Goal: Information Seeking & Learning: Learn about a topic

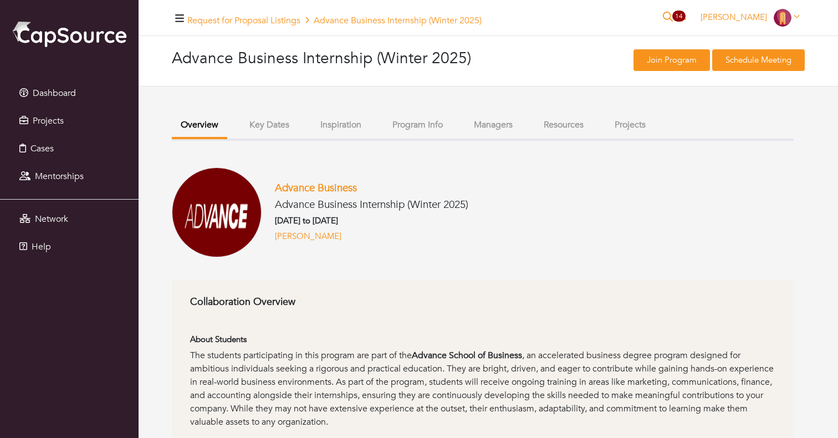
scroll to position [57, 0]
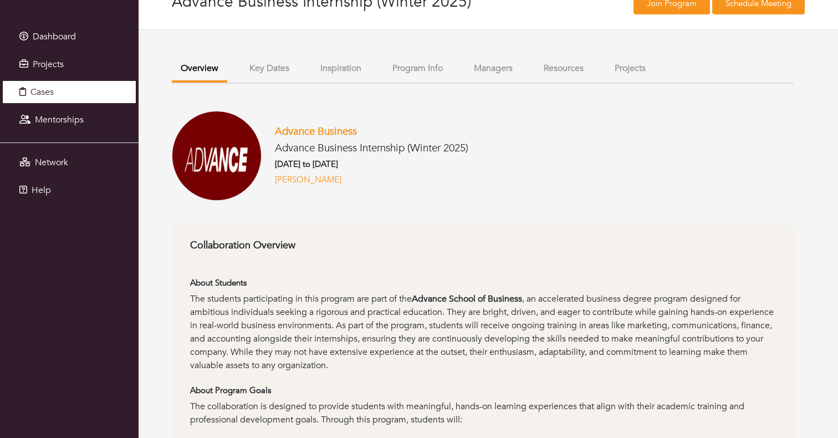
click at [74, 95] on link "Cases" at bounding box center [69, 92] width 133 height 22
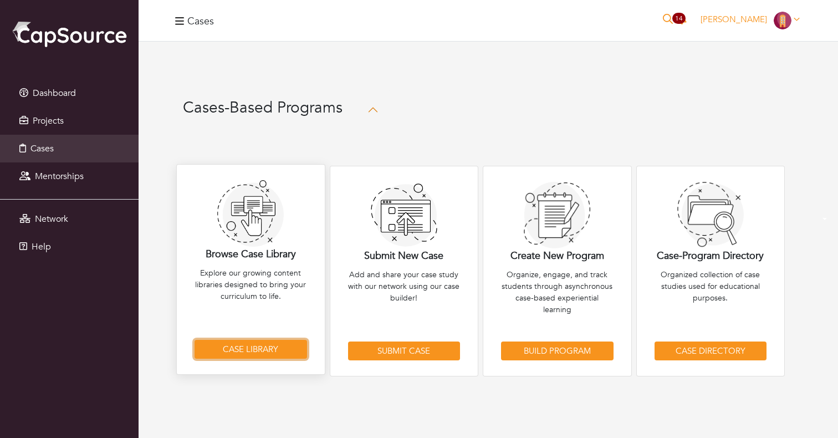
click at [245, 346] on link "Case Library" at bounding box center [250, 349] width 112 height 19
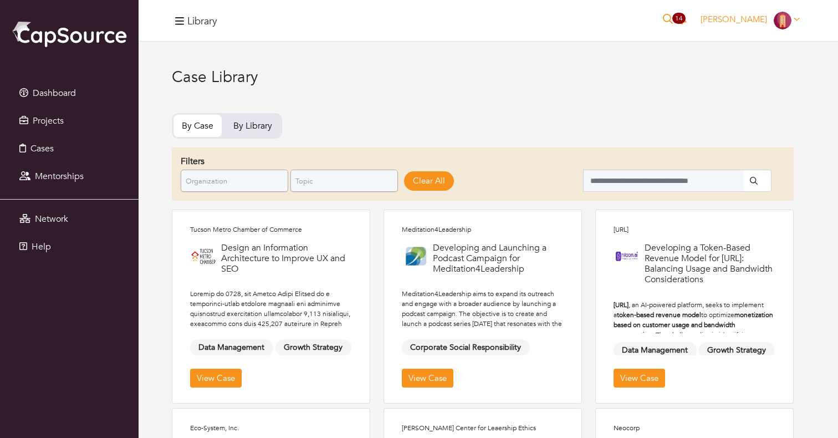
click at [258, 125] on span "By Library" at bounding box center [252, 125] width 39 height 13
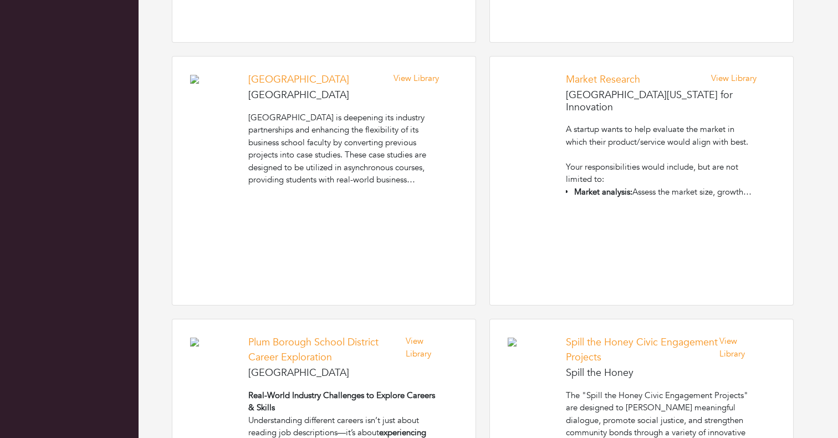
scroll to position [1842, 0]
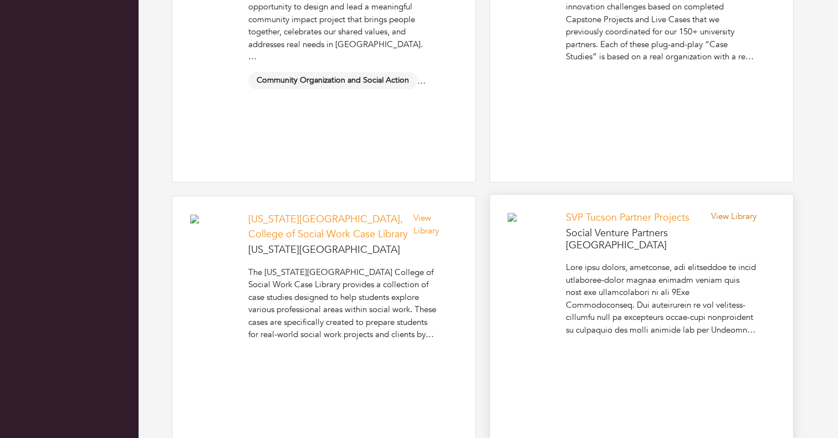
click at [726, 215] on link "View Library" at bounding box center [733, 216] width 45 height 11
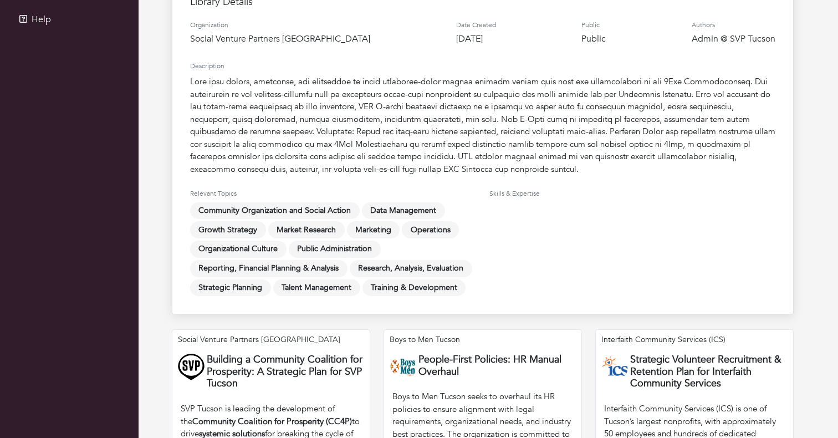
scroll to position [311, 0]
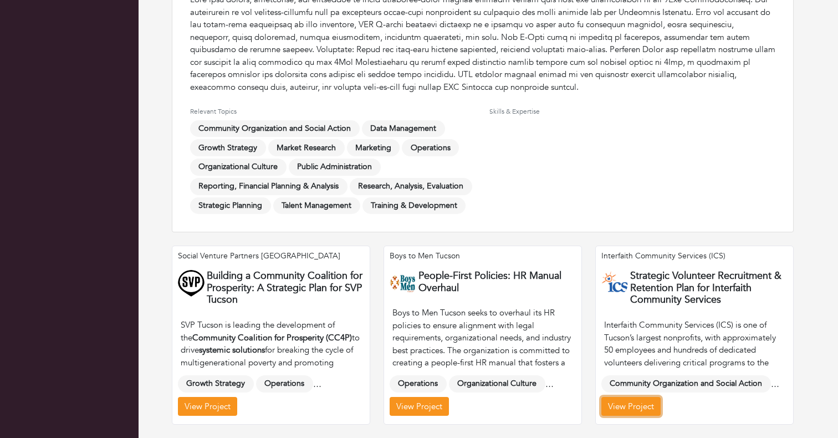
click at [636, 406] on link "View Project" at bounding box center [630, 406] width 59 height 19
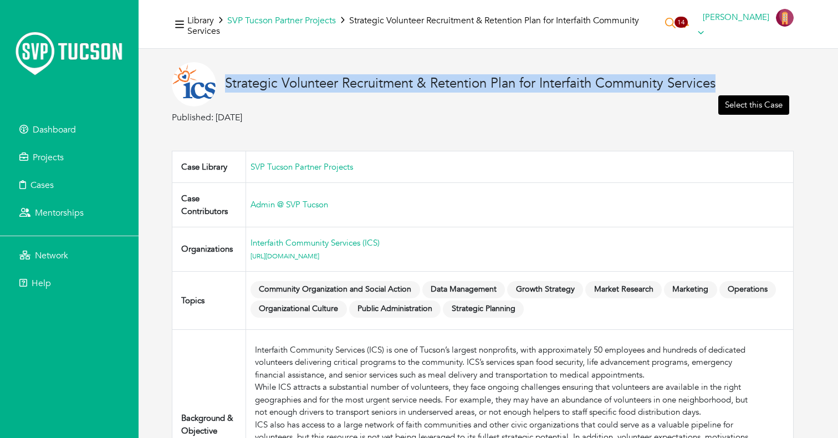
drag, startPoint x: 225, startPoint y: 73, endPoint x: 313, endPoint y: 101, distance: 91.8
click at [313, 96] on div "Strategic Volunteer Recruitment & Retention Plan for Interfaith Community Servi…" at bounding box center [470, 86] width 490 height 21
copy h4 "Strategic Volunteer Recruitment & Retention Plan for Interfaith Community Servi…"
click at [66, 189] on link "Cases" at bounding box center [69, 185] width 133 height 22
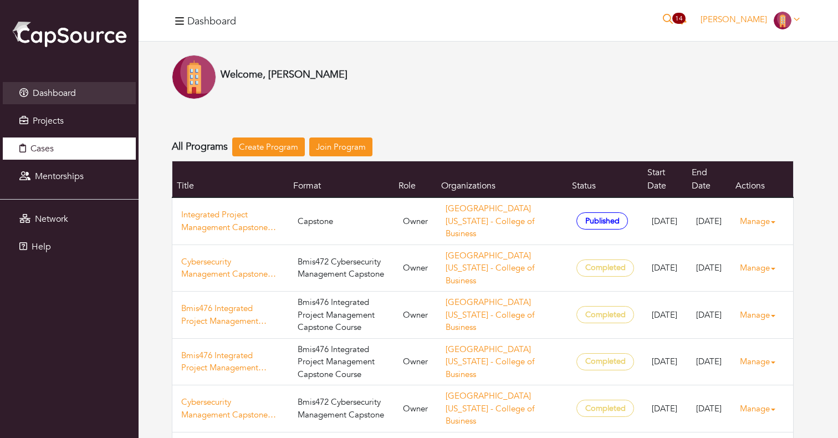
click at [62, 147] on link "Cases" at bounding box center [69, 148] width 133 height 22
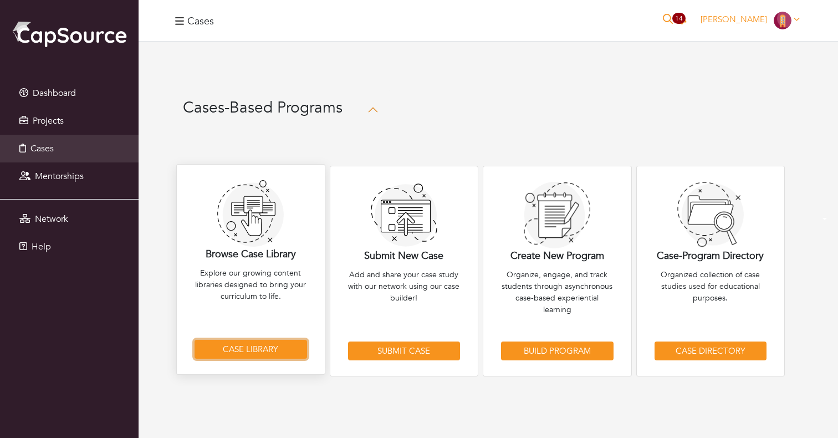
click at [249, 344] on link "Case Library" at bounding box center [250, 349] width 112 height 19
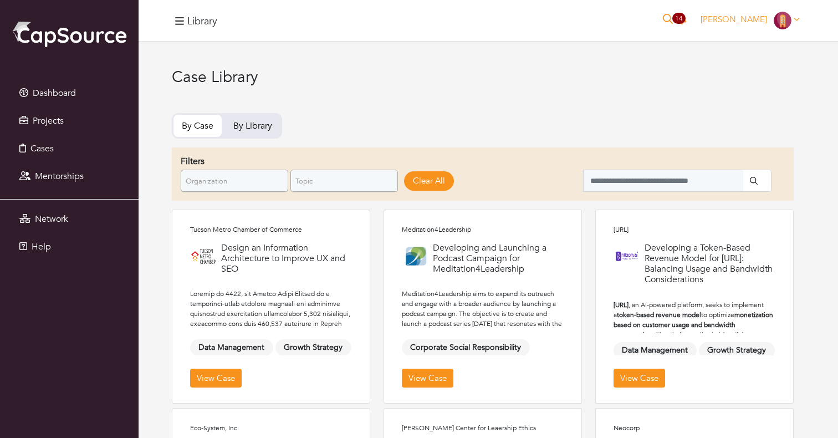
click at [234, 180] on span "Organization" at bounding box center [230, 181] width 88 height 22
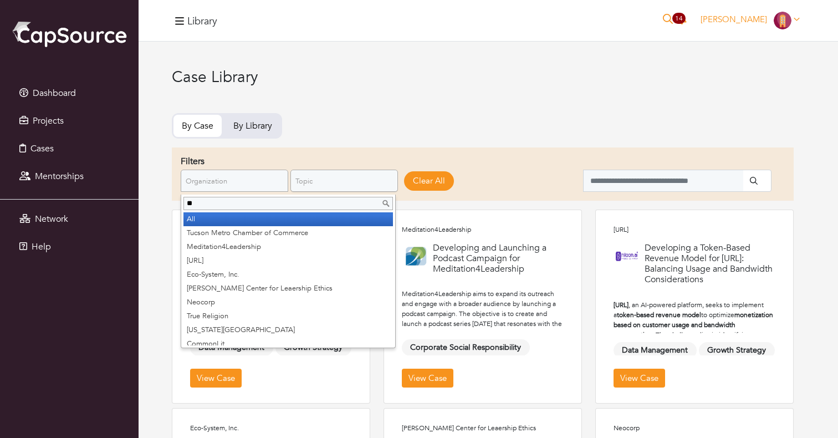
type input "***"
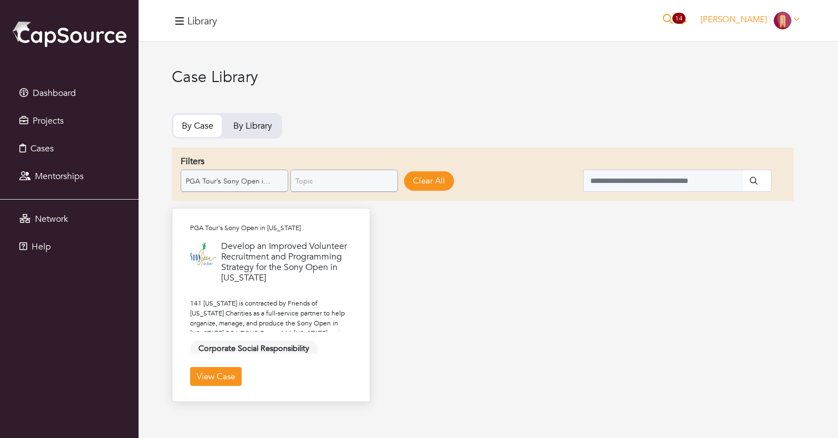
click at [264, 264] on h4 "Develop an Improved Volunteer Recruitment and Programming Strategy for the Sony…" at bounding box center [286, 262] width 131 height 43
click at [250, 230] on h4 "PGA Tour's Sony Open in Hawaii" at bounding box center [271, 228] width 162 height 8
click at [219, 382] on link "View Case" at bounding box center [216, 376] width 52 height 19
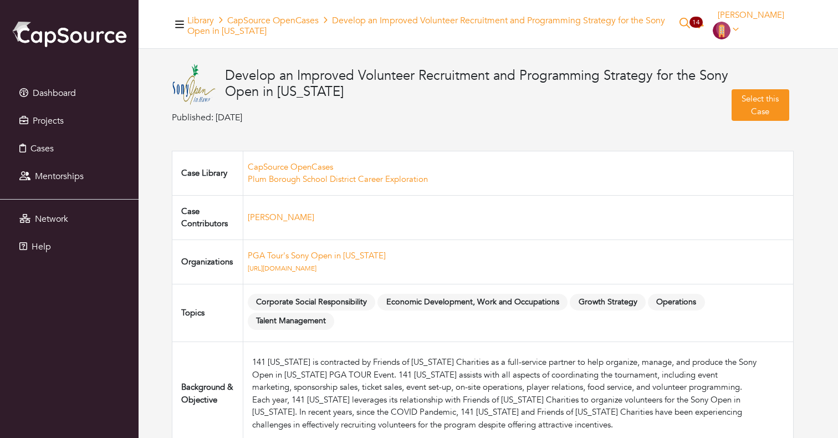
click at [463, 224] on td "Rhonda Funn" at bounding box center [518, 217] width 550 height 44
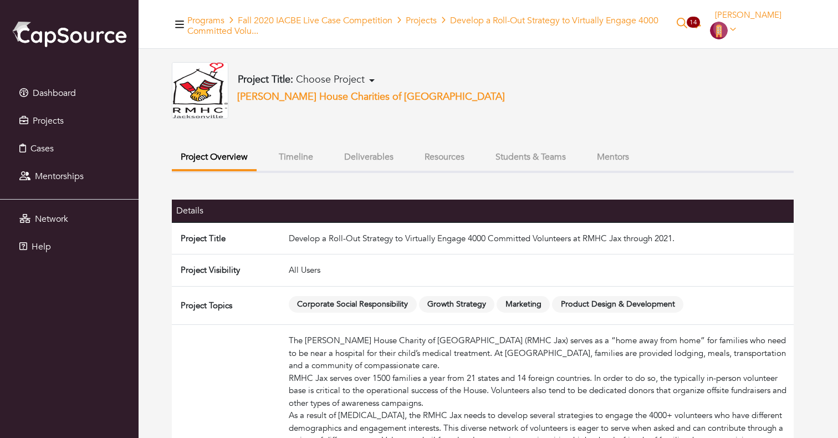
click at [299, 156] on button "Timeline" at bounding box center [296, 157] width 52 height 24
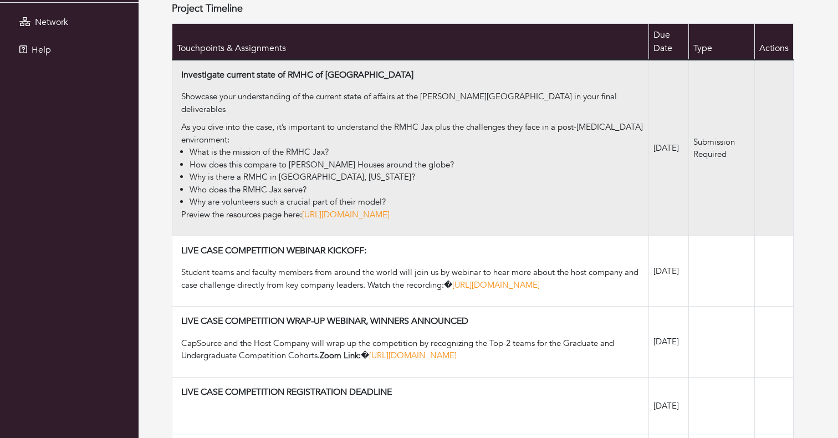
scroll to position [198, 0]
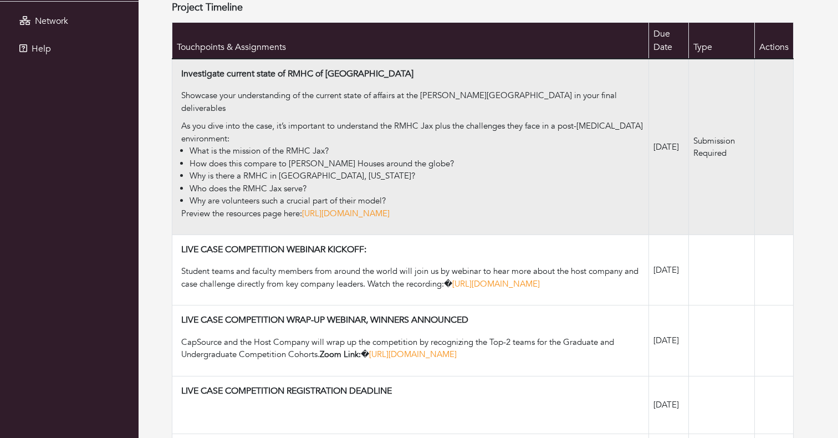
drag, startPoint x: 182, startPoint y: 73, endPoint x: 539, endPoint y: 213, distance: 383.6
click at [539, 213] on td "Investigate current state of RMHC of Jacksonville Showcase your understanding o…" at bounding box center [410, 147] width 477 height 176
copy td "Investigate current state of RMHC of Jacksonville Showcase your understanding o…"
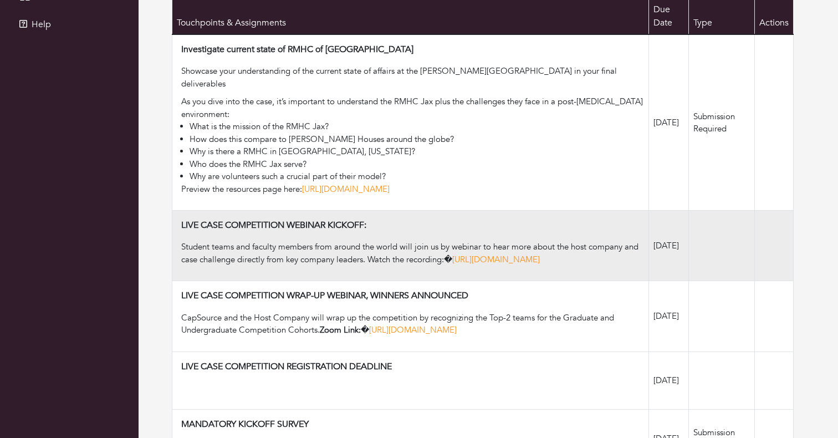
scroll to position [223, 0]
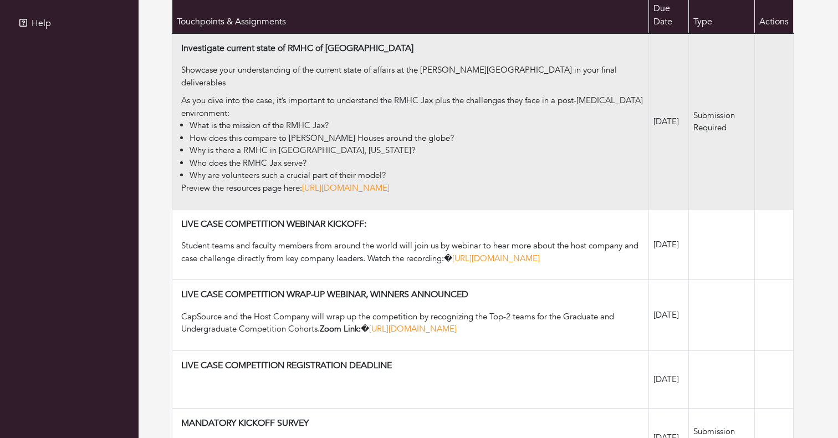
click at [373, 130] on li "What is the mission of the RMHC Jax?" at bounding box center [416, 125] width 454 height 13
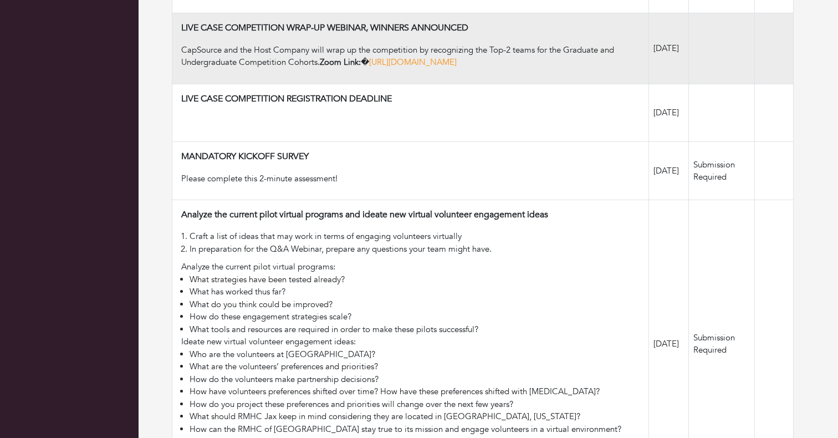
scroll to position [518, 0]
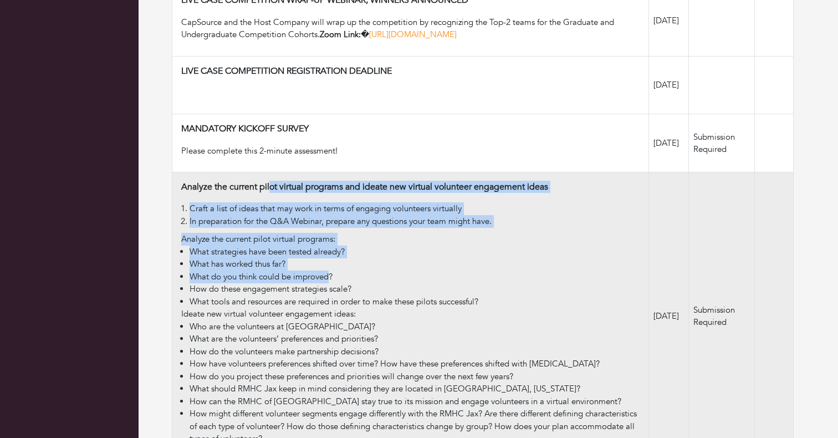
drag, startPoint x: 181, startPoint y: 181, endPoint x: 329, endPoint y: 278, distance: 176.6
click at [329, 278] on td "Analyze the current pilot virtual programs and ideate new virtual volunteer eng…" at bounding box center [410, 316] width 477 height 288
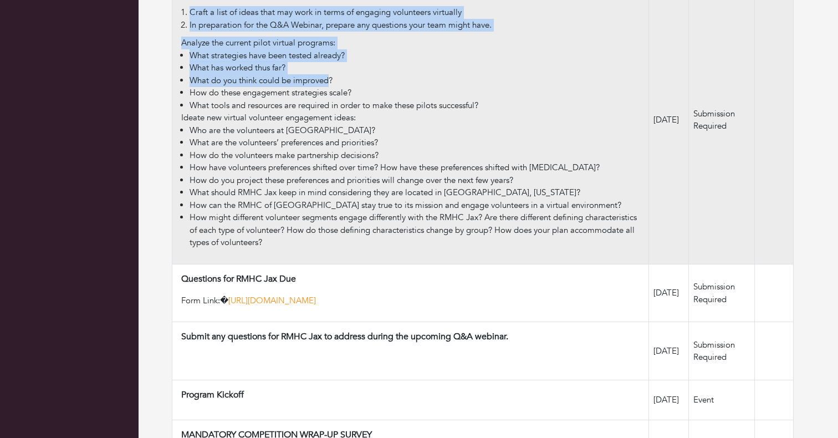
scroll to position [733, 0]
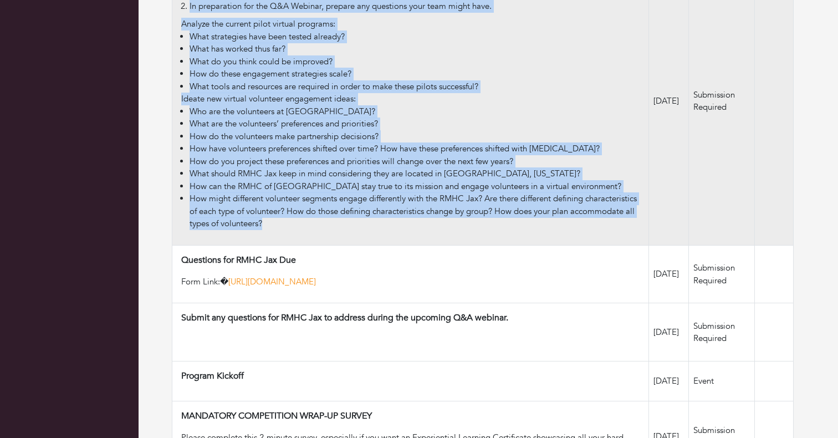
click at [366, 219] on li "How might different volunteer segments engage differently with the RMHC Jax? Ar…" at bounding box center [416, 211] width 454 height 38
copy td "Analyze the current pilot virtual programs and ideate new virtual volunteer eng…"
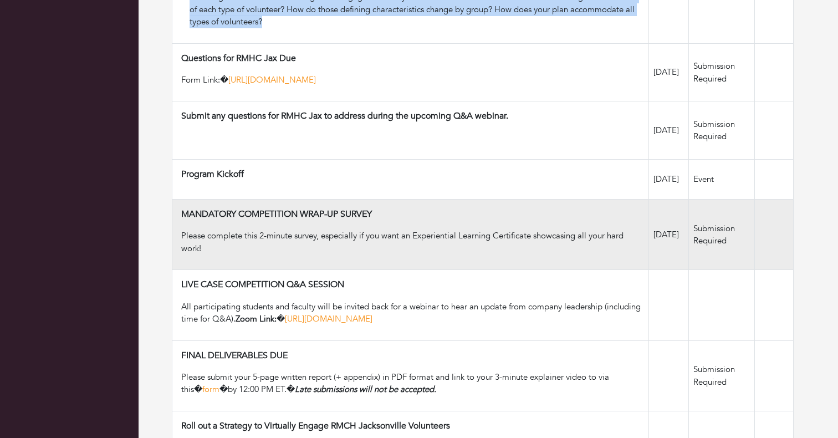
scroll to position [919, 0]
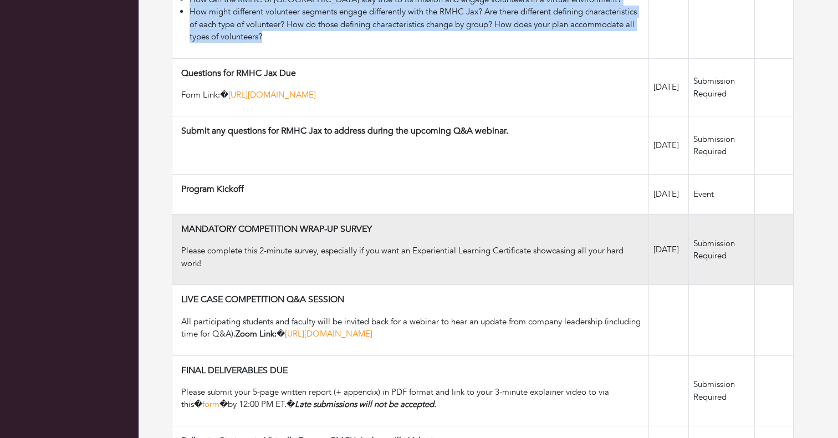
copy td "Analyze the current pilot virtual programs and ideate new virtual volunteer eng…"
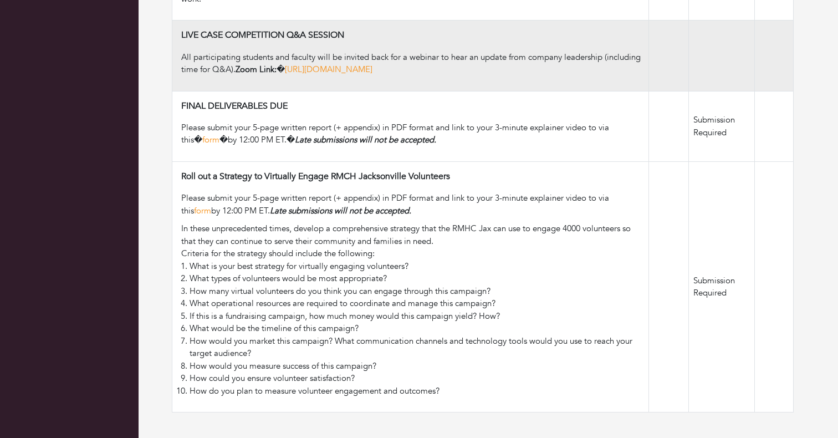
scroll to position [1188, 0]
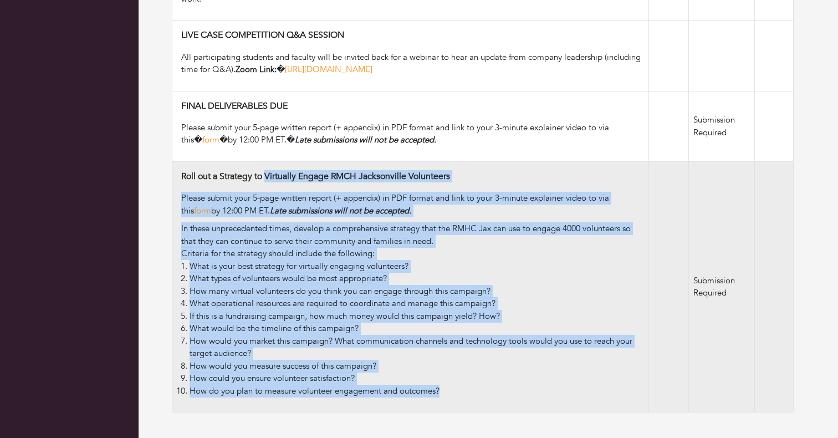
drag, startPoint x: 182, startPoint y: 178, endPoint x: 470, endPoint y: 393, distance: 360.3
click at [470, 393] on td "Roll out a Strategy to Virtually Engage RMCH Jacksonville Volunteers Please sub…" at bounding box center [410, 286] width 477 height 250
copy td "Roll out a Strategy to Virtually Engage RMCH Jacksonville Volunteers Please sub…"
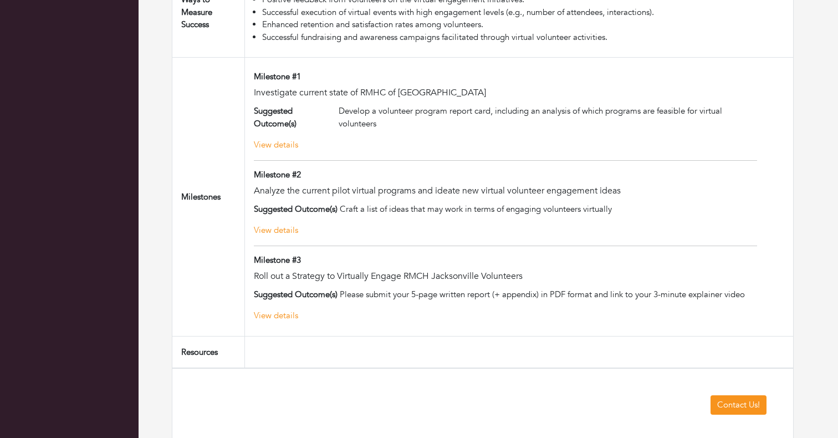
scroll to position [1070, 0]
